Goal: Information Seeking & Learning: Learn about a topic

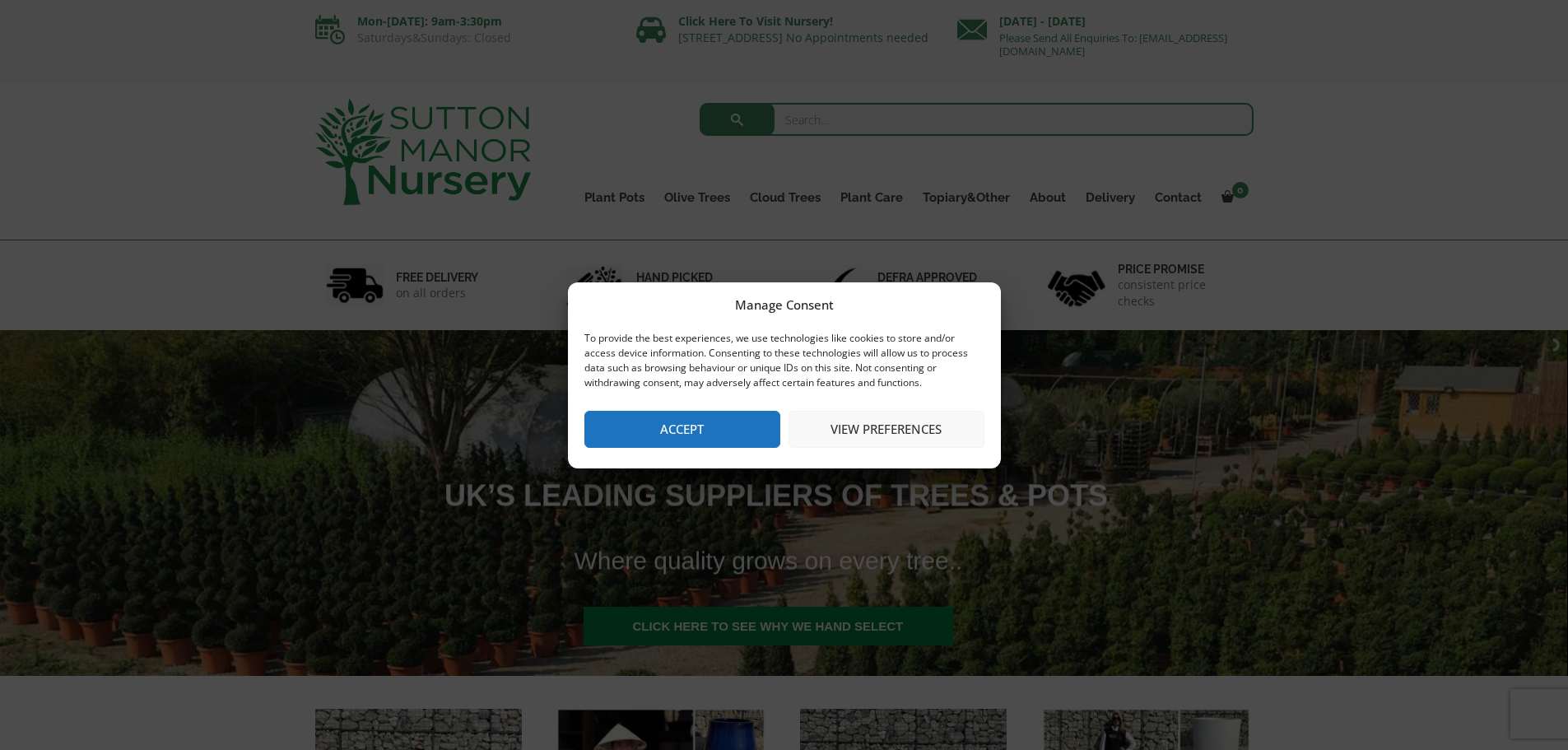
click at [862, 431] on button "View preferences" at bounding box center [886, 429] width 196 height 37
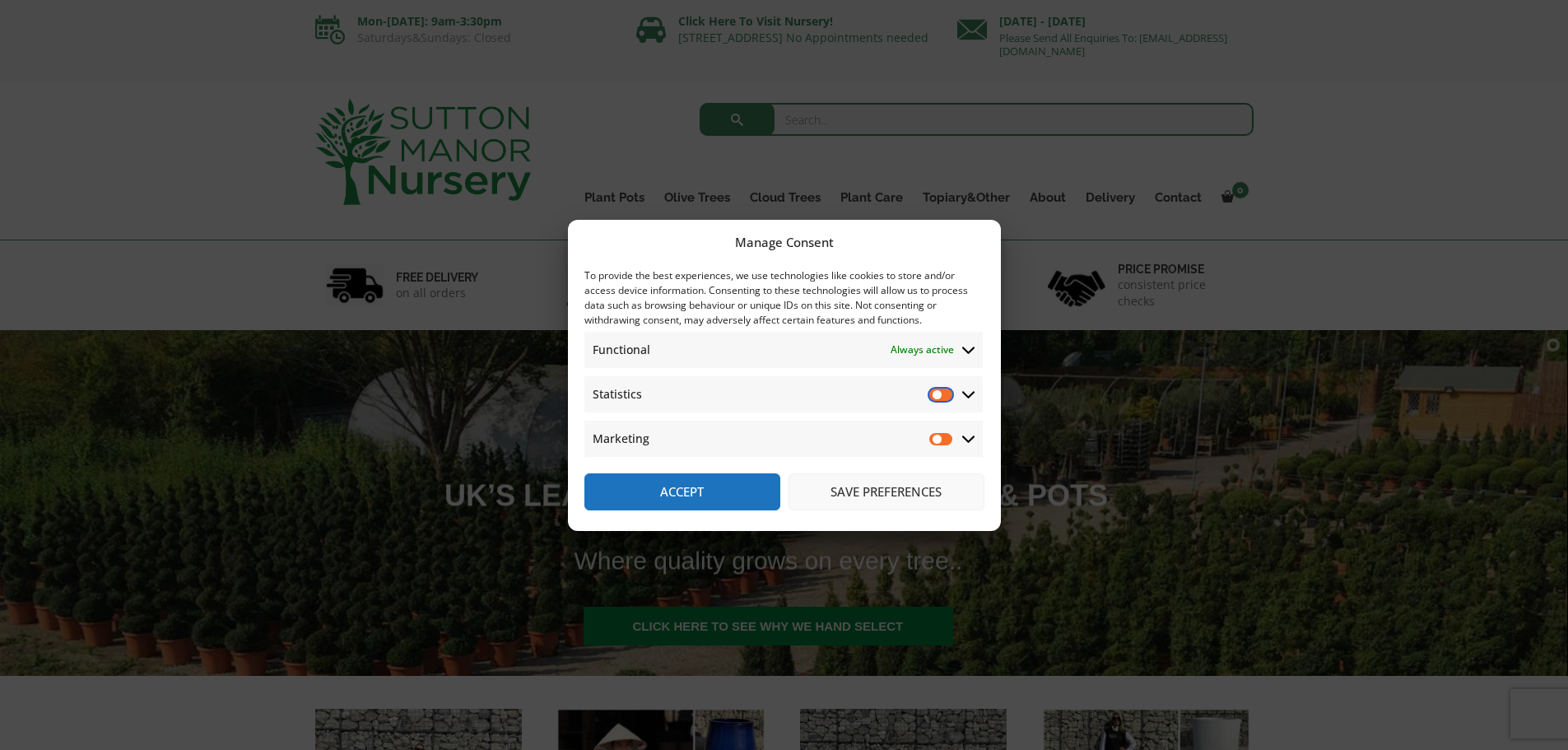
click at [949, 395] on input "Statistics" at bounding box center [941, 394] width 24 height 17
click at [937, 393] on input "Statistics" at bounding box center [941, 394] width 24 height 17
checkbox input "false"
click at [872, 493] on button "Save preferences" at bounding box center [886, 492] width 196 height 37
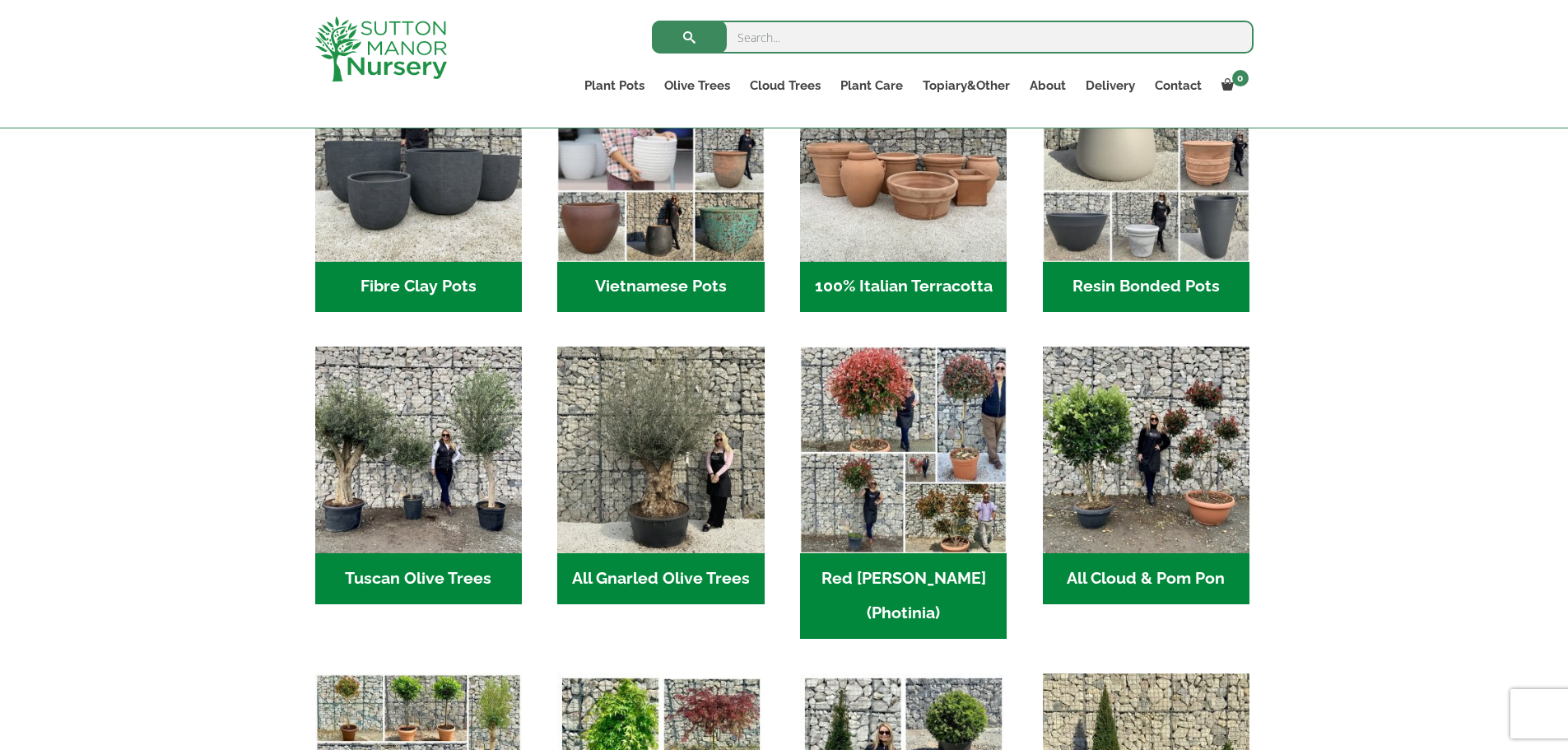
scroll to position [760, 0]
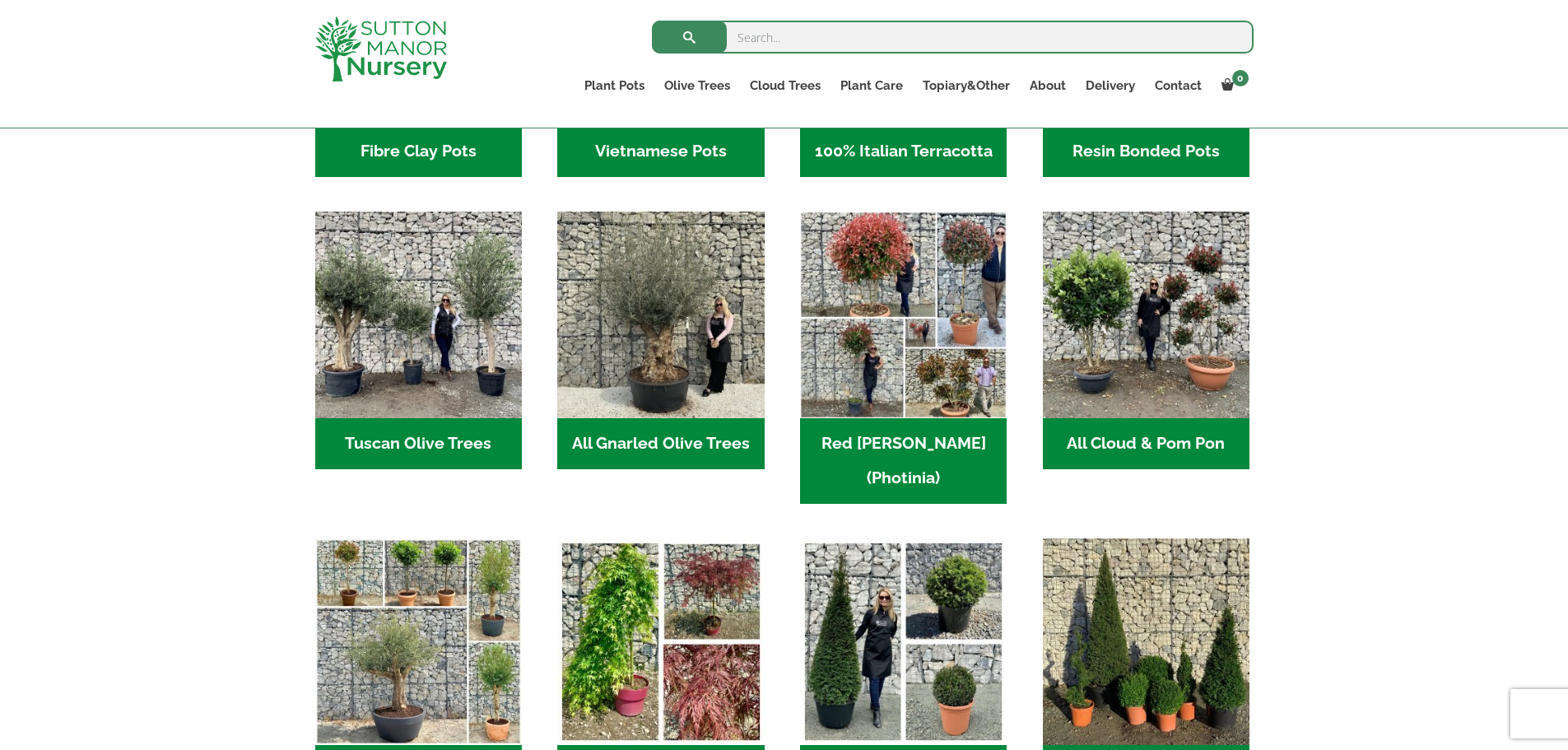
click at [884, 440] on h2 "Red Robin (Photinia) (2)" at bounding box center [903, 460] width 207 height 85
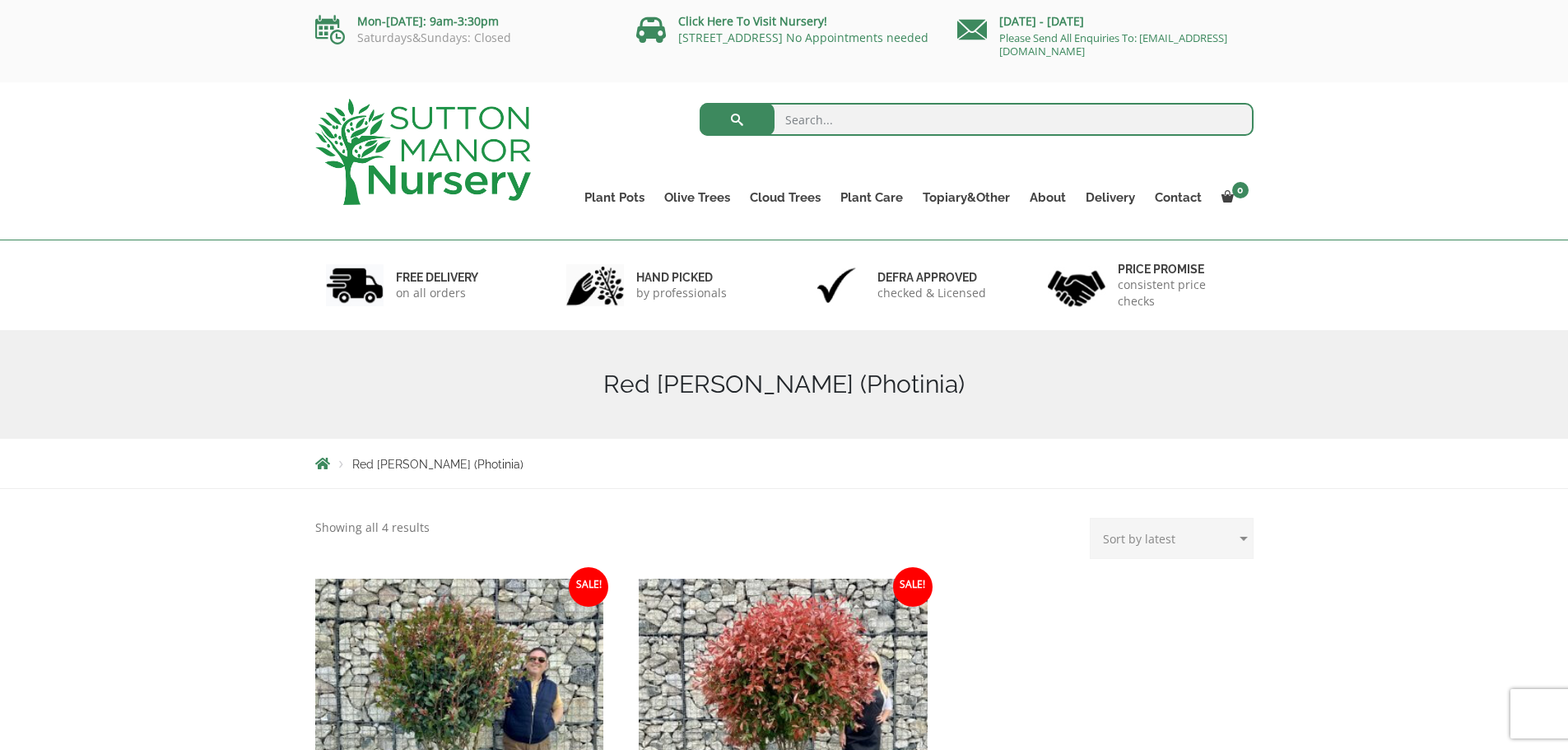
drag, startPoint x: 1579, startPoint y: 350, endPoint x: 757, endPoint y: 51, distance: 874.7
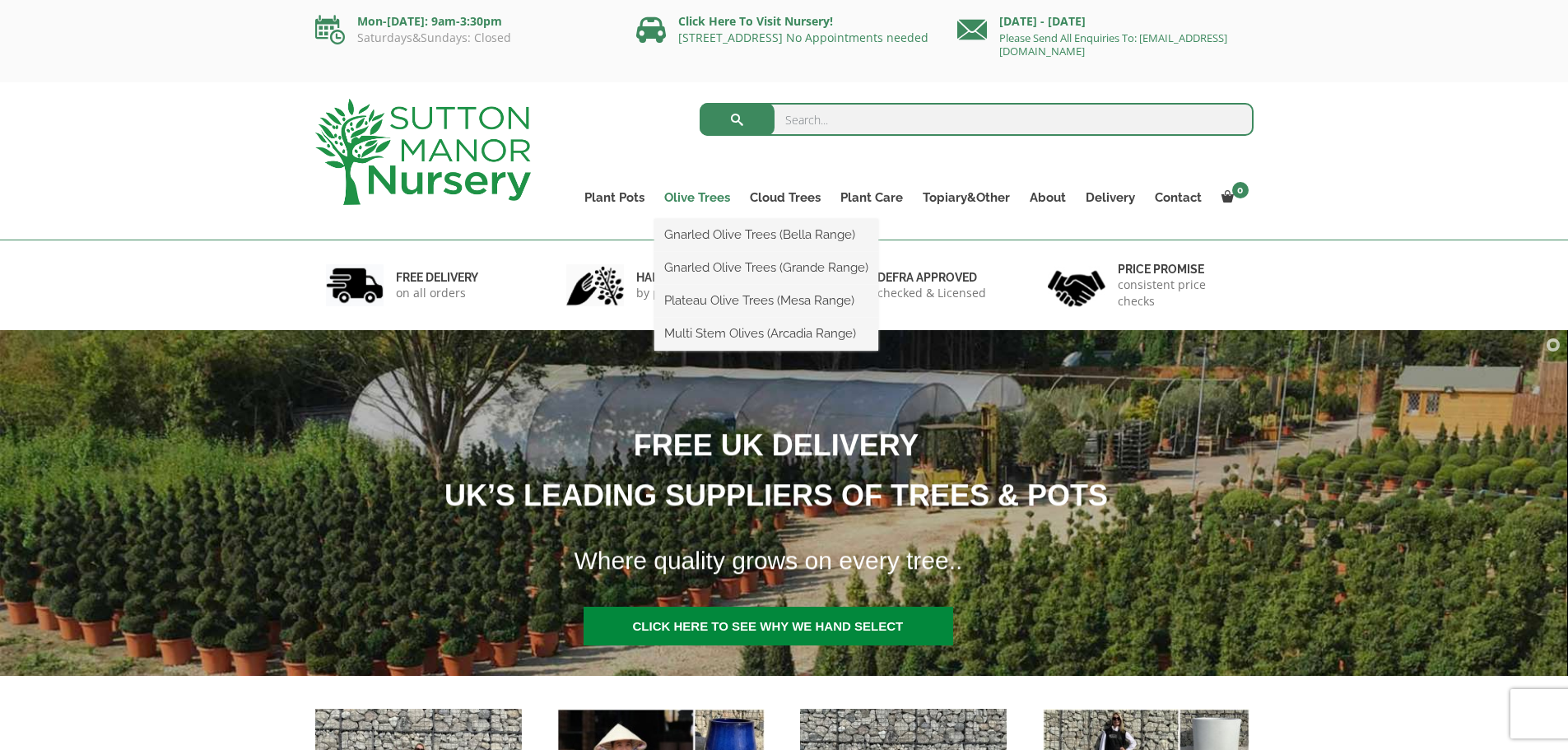
click at [715, 194] on link "Olive Trees" at bounding box center [697, 197] width 85 height 23
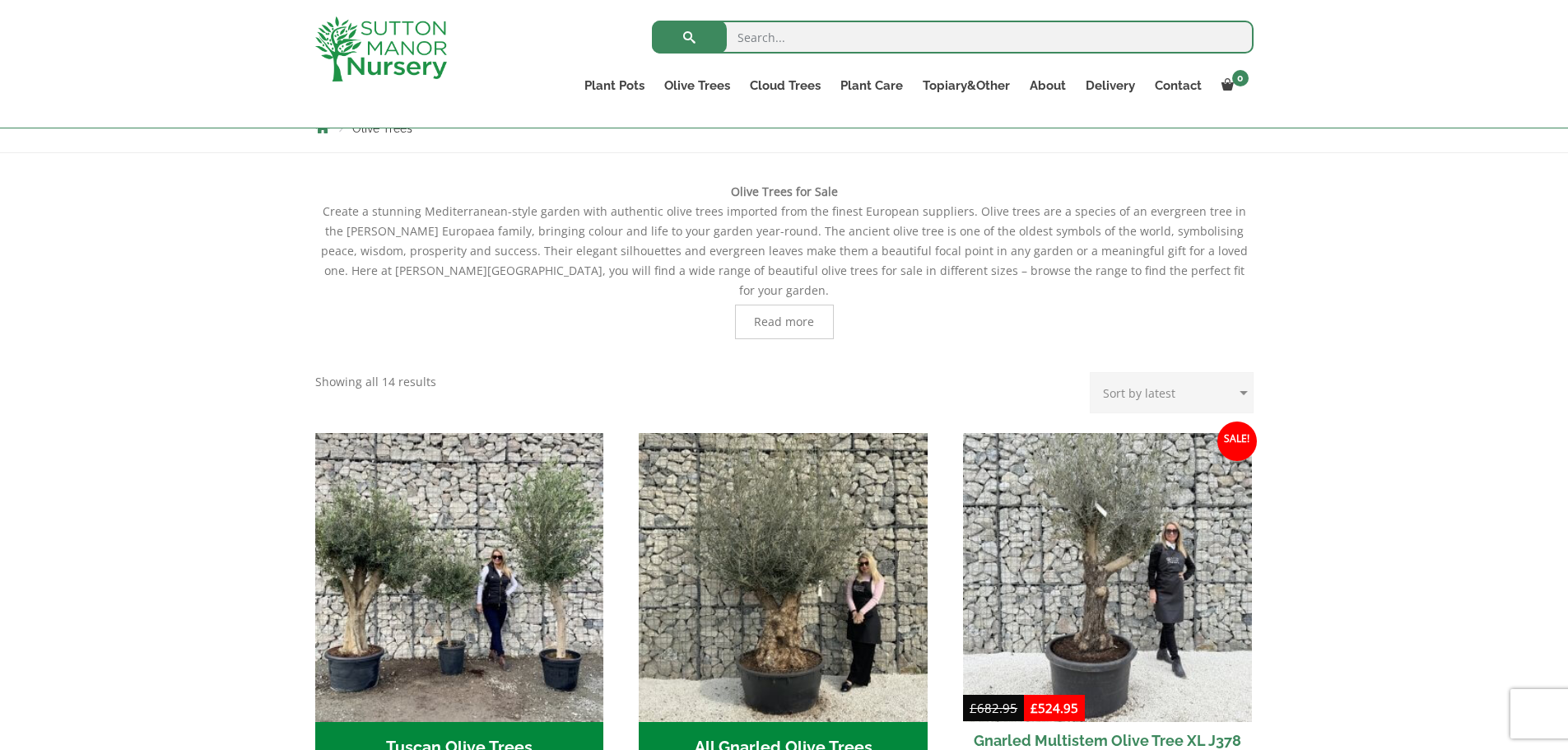
scroll to position [317, 0]
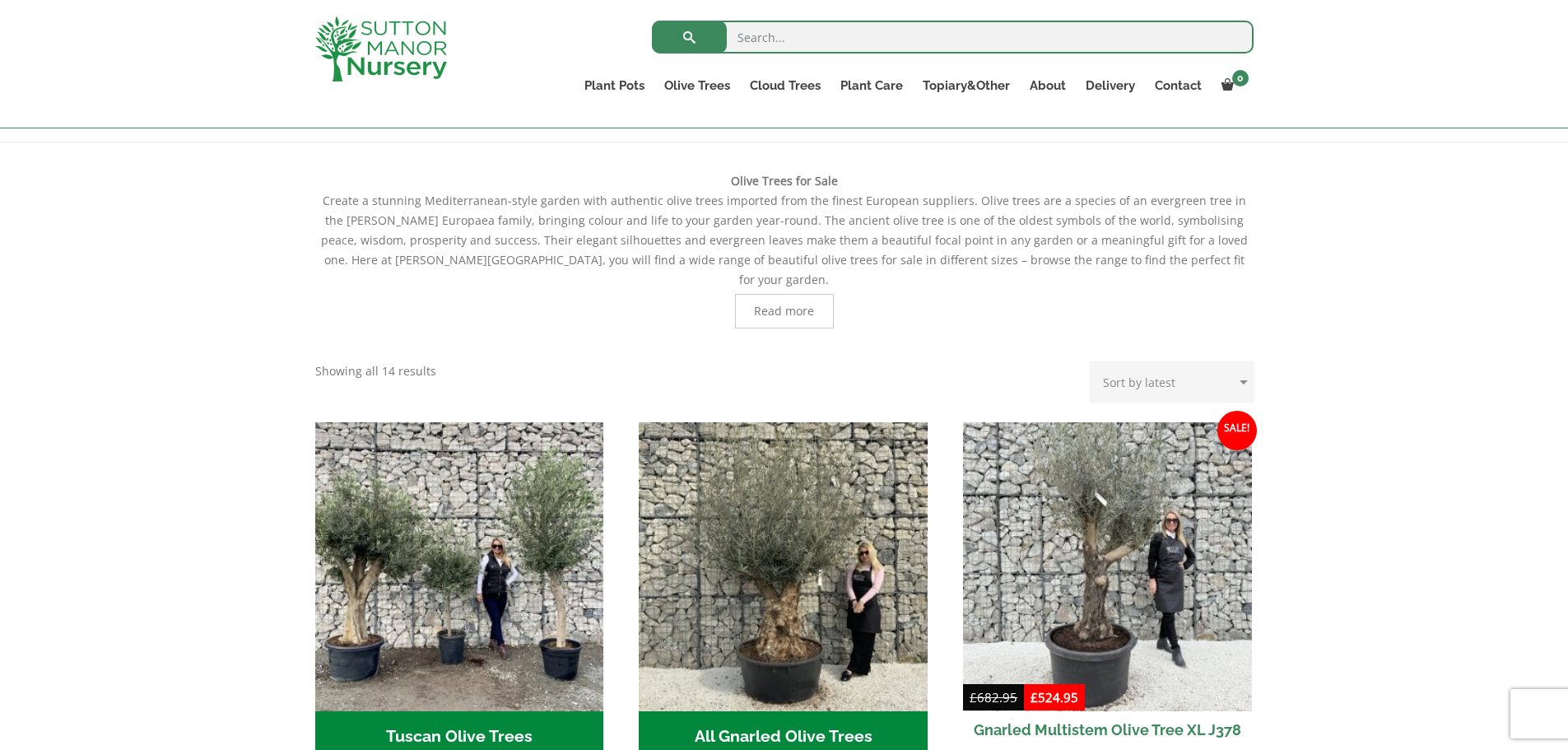
click at [1154, 361] on select "Sort by popularity Sort by latest Sort by price: low to high Sort by price: hig…" at bounding box center [1171, 381] width 164 height 41
select select "price"
click at [1093, 361] on select "Sort by popularity Sort by latest Sort by price: low to high Sort by price: hig…" at bounding box center [1171, 381] width 164 height 41
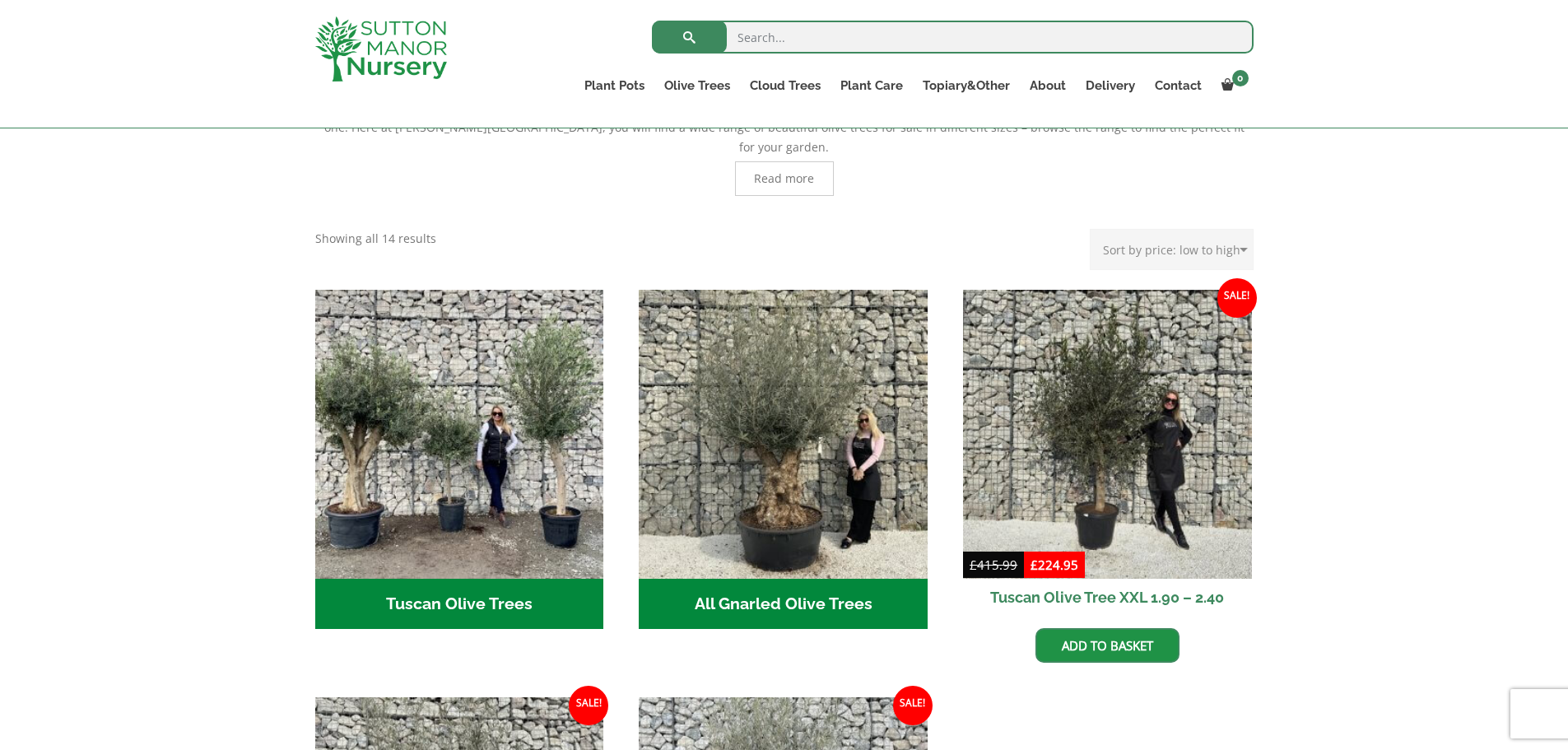
scroll to position [629, 0]
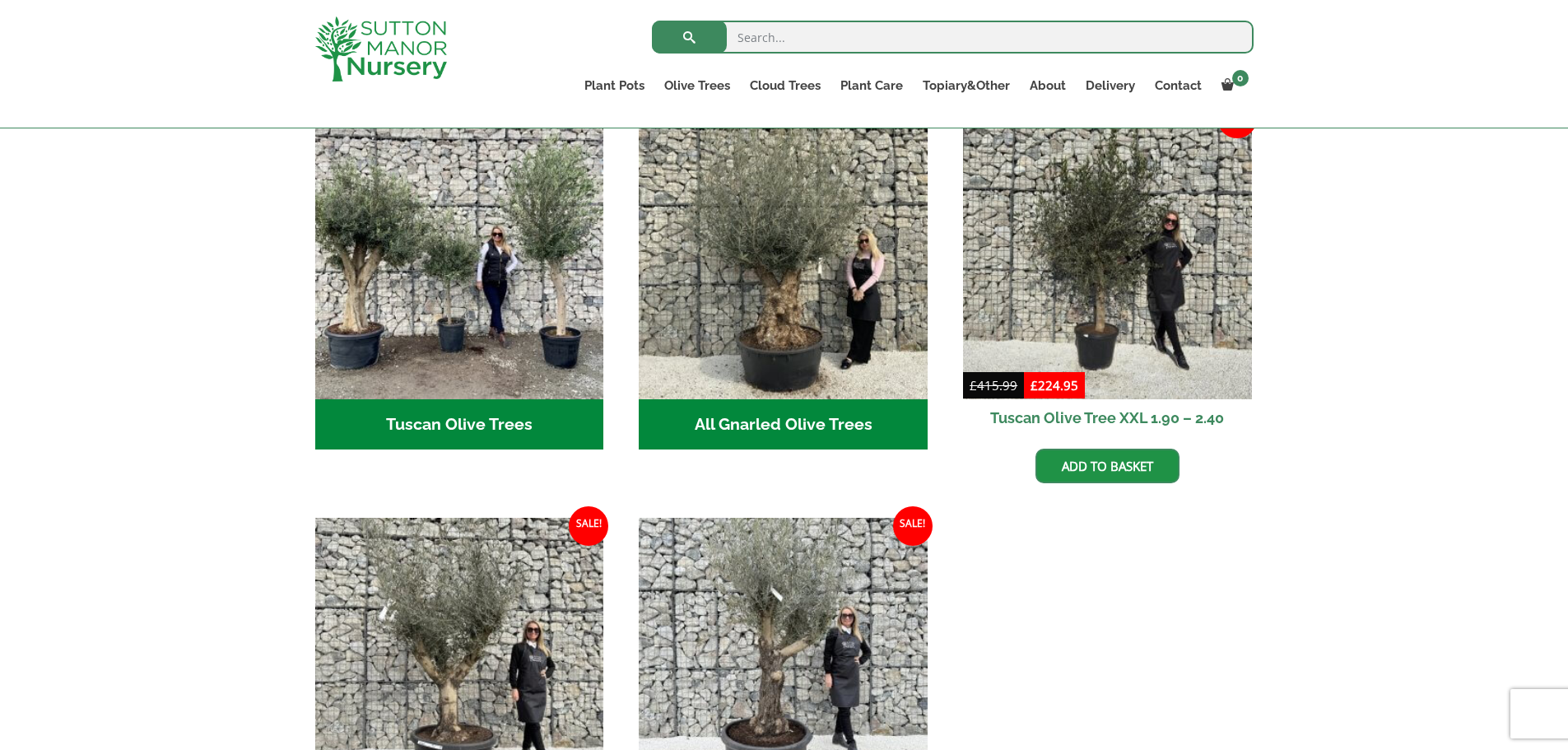
click at [467, 414] on h2 "Tuscan Olive Trees (5)" at bounding box center [459, 425] width 289 height 51
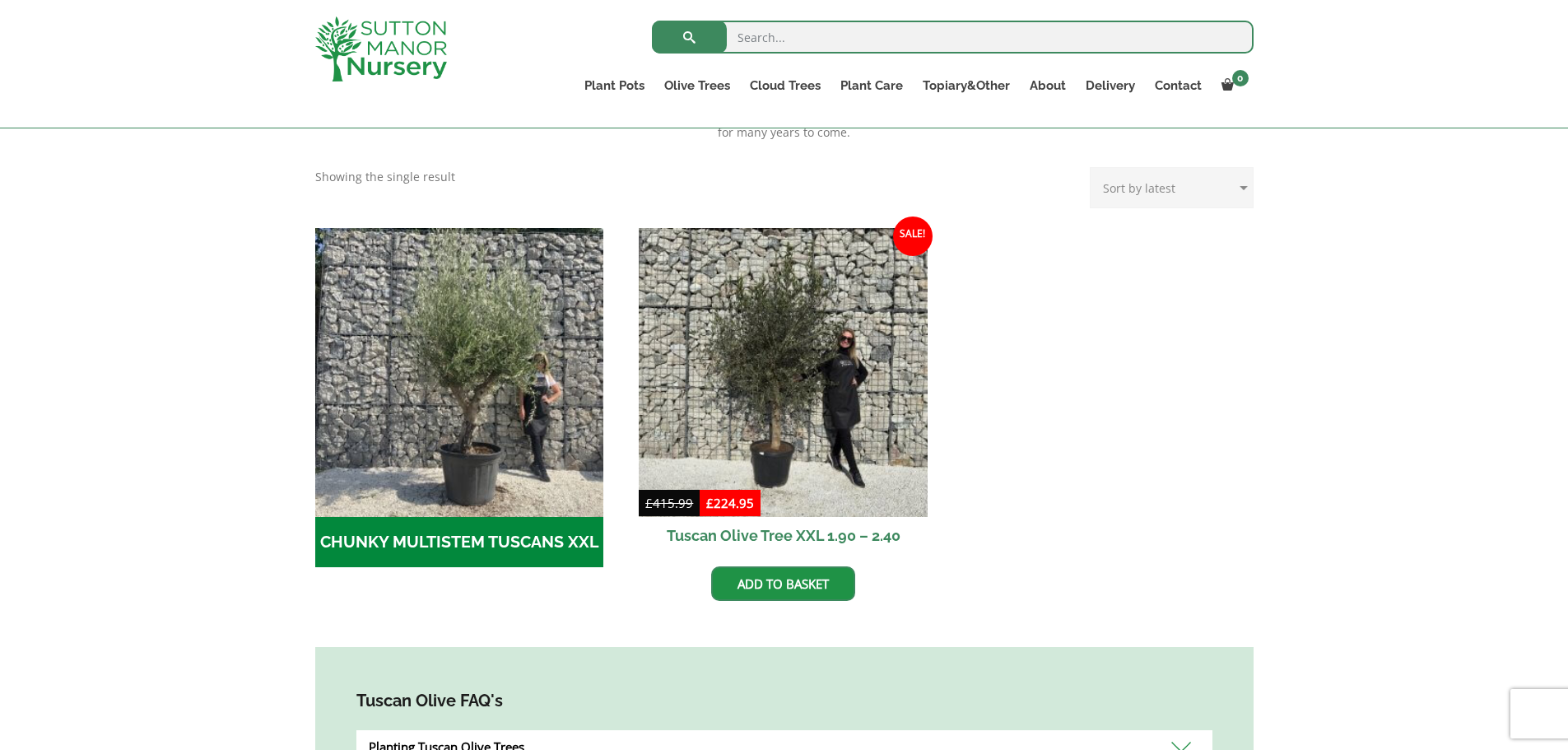
scroll to position [393, 0]
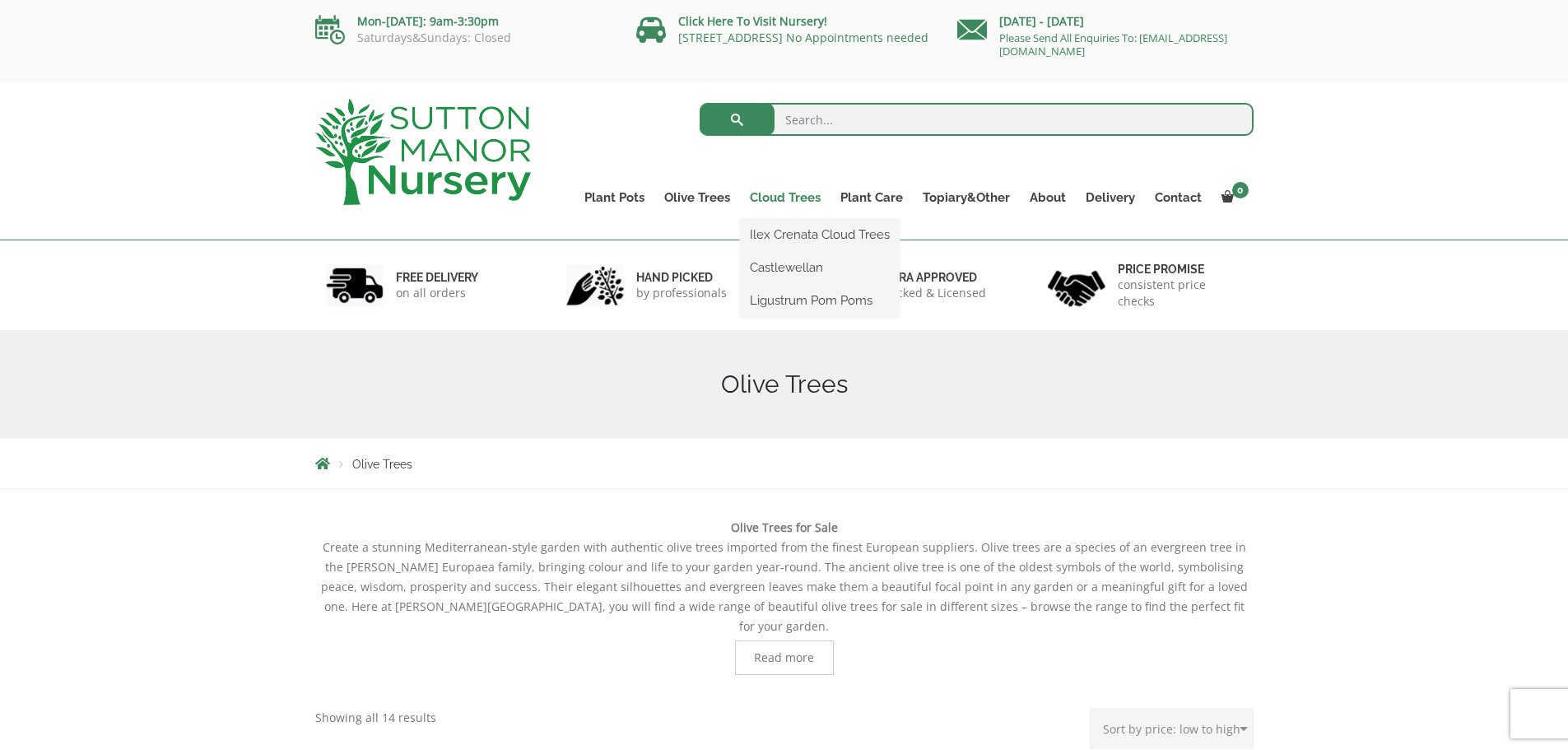
click at [812, 197] on link "Cloud Trees" at bounding box center [785, 197] width 91 height 23
click at [781, 197] on link "Cloud Trees" at bounding box center [785, 197] width 91 height 23
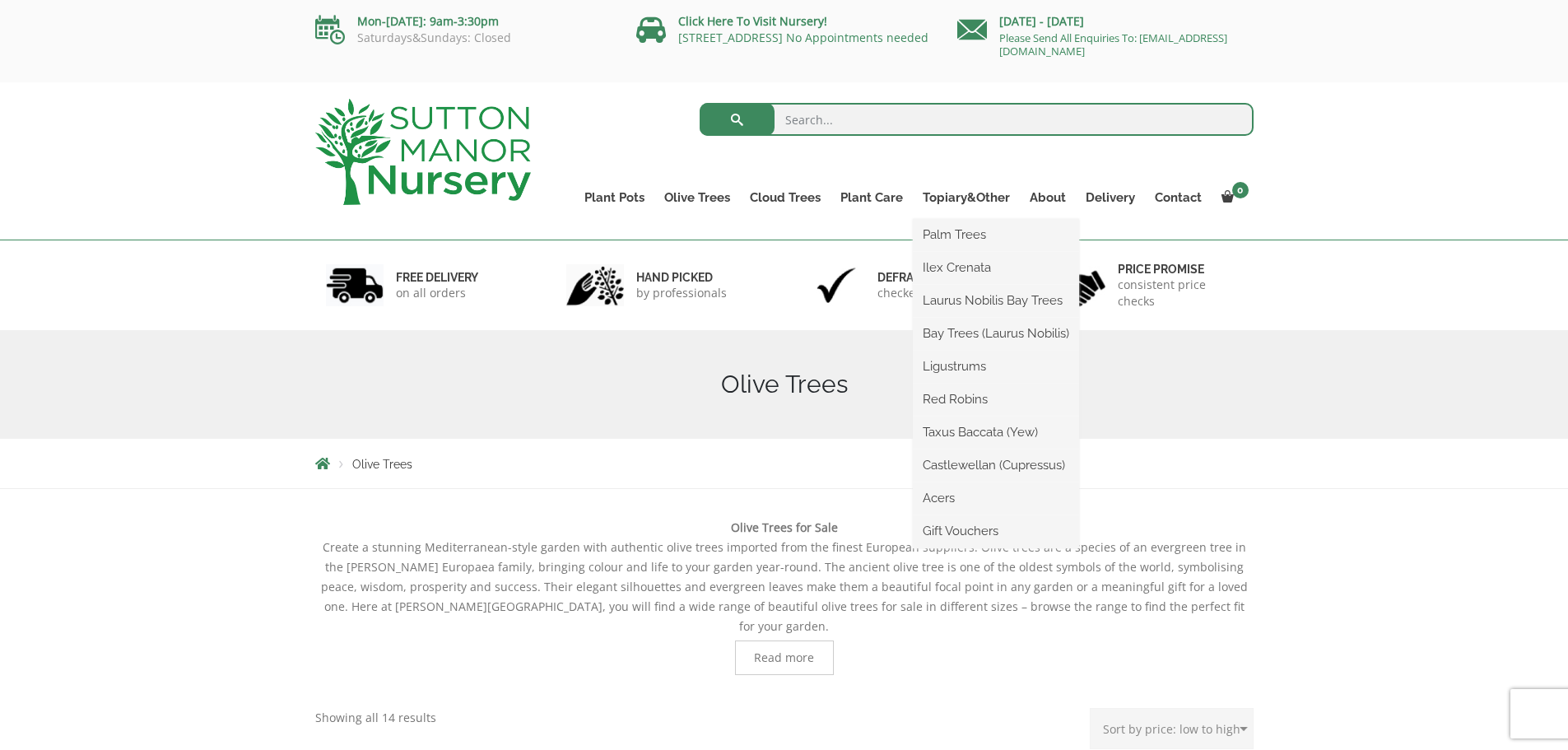
click at [964, 219] on ul "Palm Trees Ilex Crenata Laurus Nobilis Bay Trees Bay Trees (Laurus Nobilis) Lig…" at bounding box center [995, 383] width 167 height 329
click at [965, 196] on link "Topiary&Other" at bounding box center [965, 197] width 107 height 23
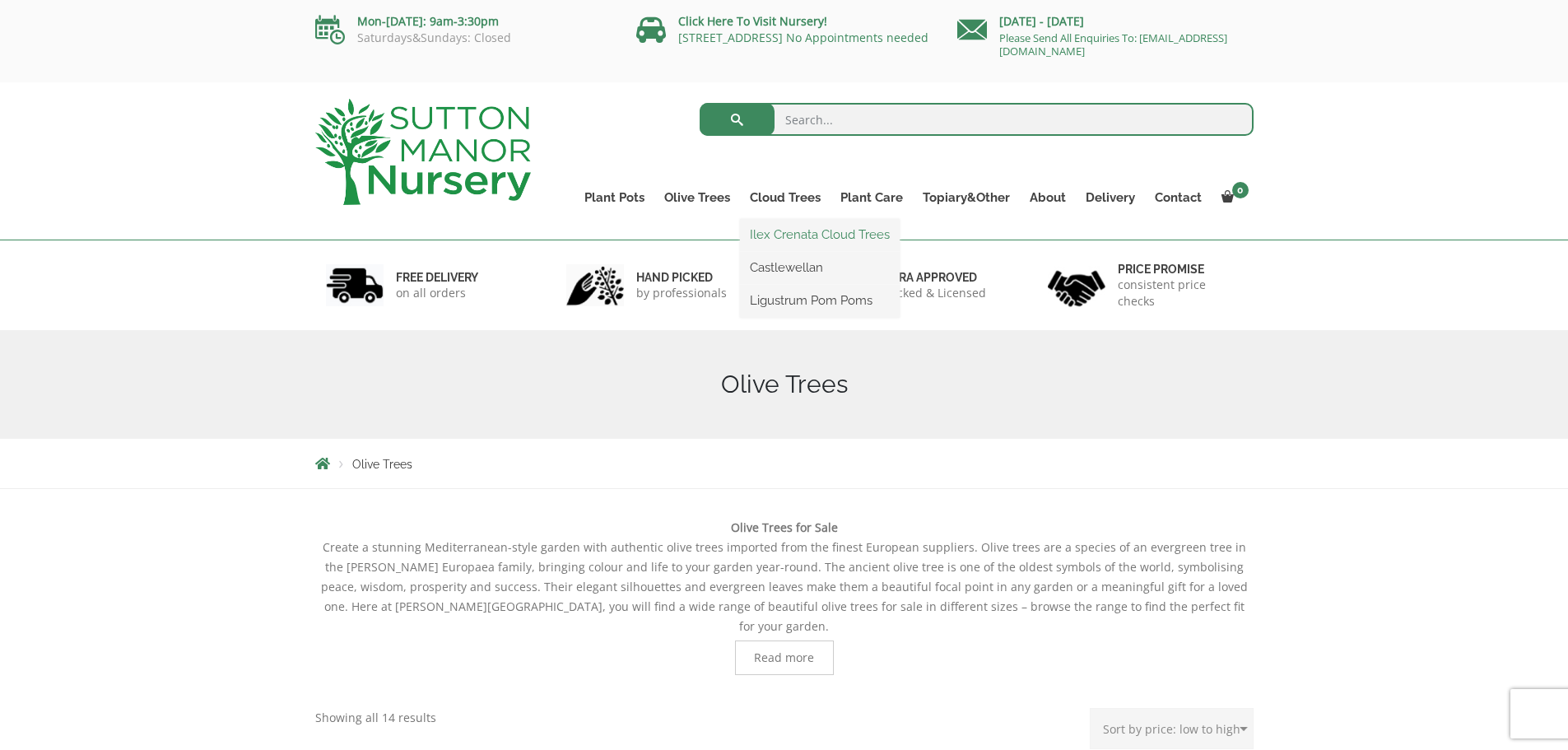
click at [788, 230] on link "Ilex Crenata Cloud Trees" at bounding box center [819, 235] width 160 height 24
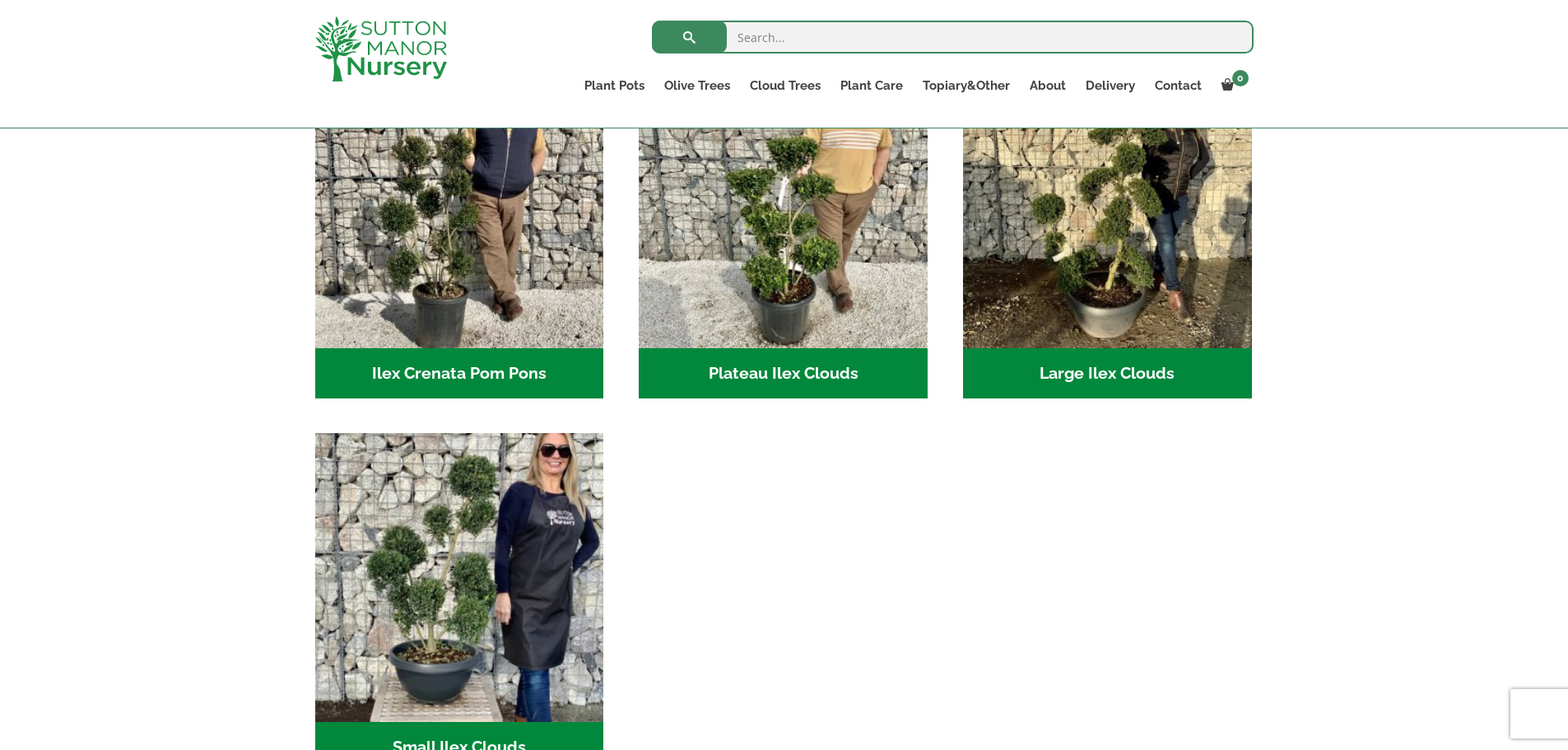
scroll to position [219, 0]
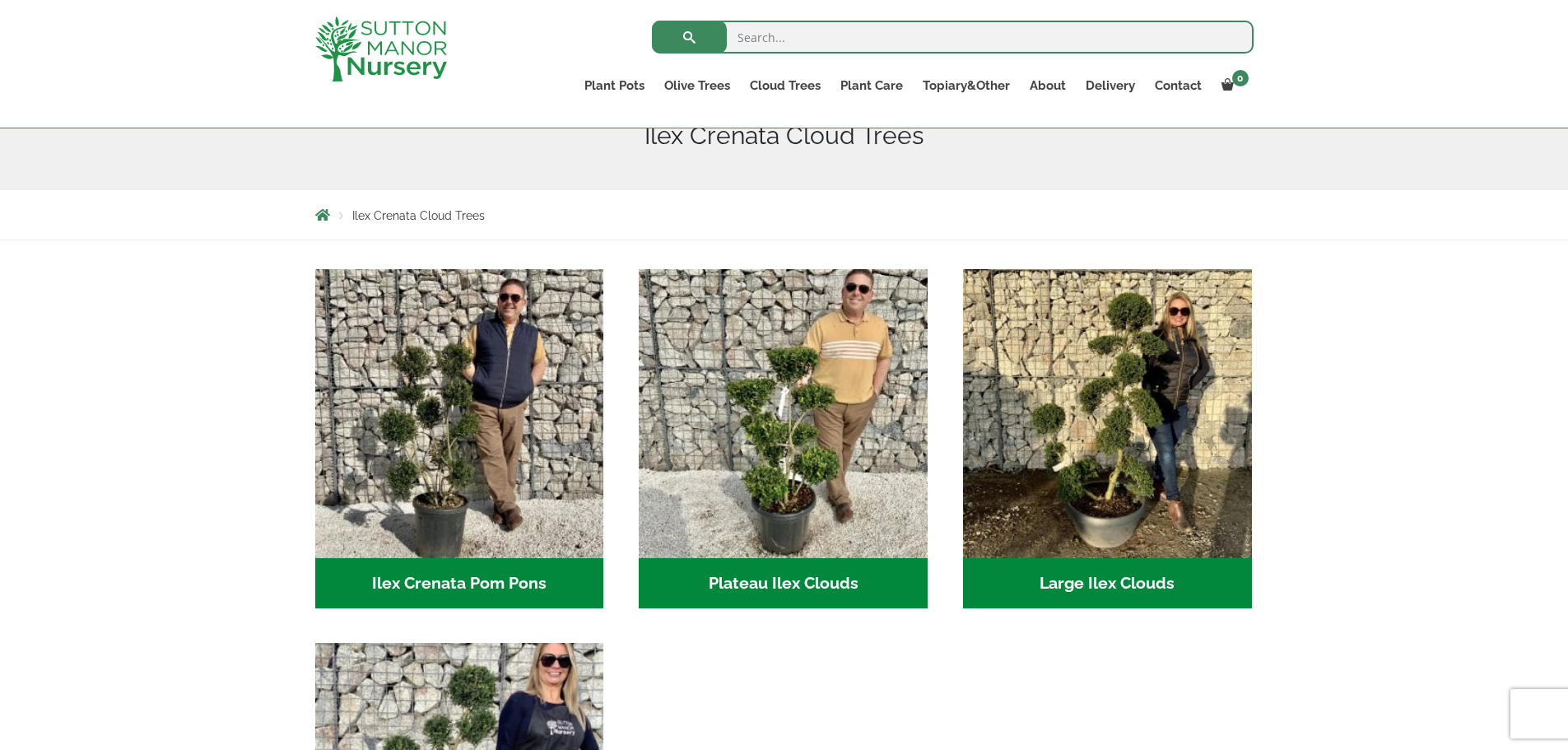
drag, startPoint x: 1579, startPoint y: 142, endPoint x: 1579, endPoint y: 221, distance: 79.0
click at [505, 579] on h2 "Ilex Crenata Pom Pons (49)" at bounding box center [459, 583] width 289 height 51
